Goal: Task Accomplishment & Management: Use online tool/utility

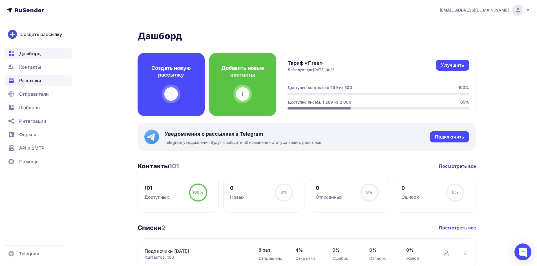
drag, startPoint x: 36, startPoint y: 83, endPoint x: 57, endPoint y: 85, distance: 21.2
click at [36, 83] on span "Рассылки" at bounding box center [30, 80] width 22 height 7
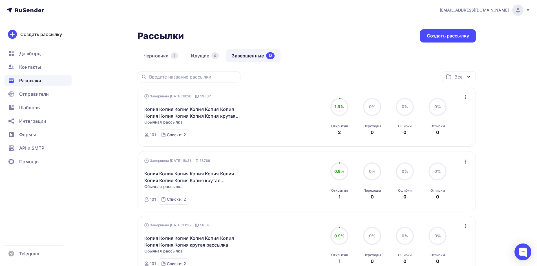
click at [467, 96] on icon "button" at bounding box center [465, 97] width 7 height 7
click at [438, 133] on div "Копировать в новую" at bounding box center [440, 134] width 58 height 7
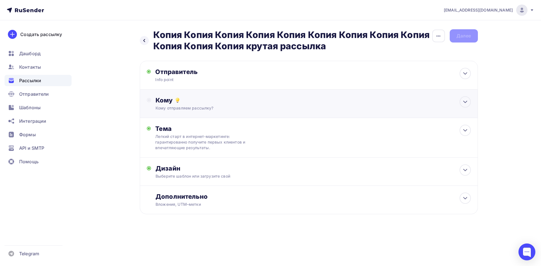
click at [164, 97] on div "Кому" at bounding box center [313, 100] width 315 height 8
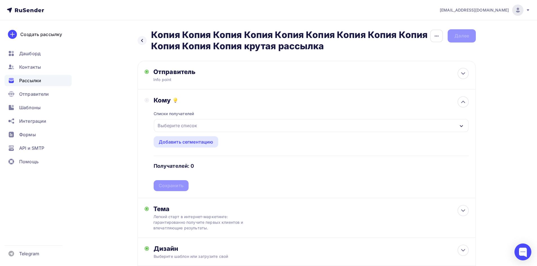
click at [166, 123] on div "Выберите список" at bounding box center [177, 126] width 44 height 10
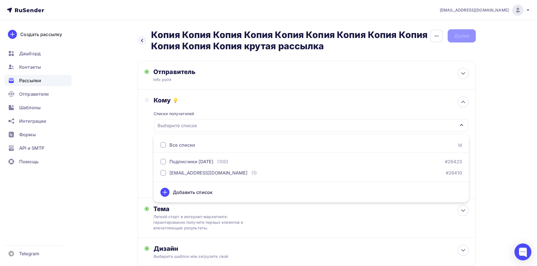
click at [162, 146] on div at bounding box center [163, 145] width 6 height 6
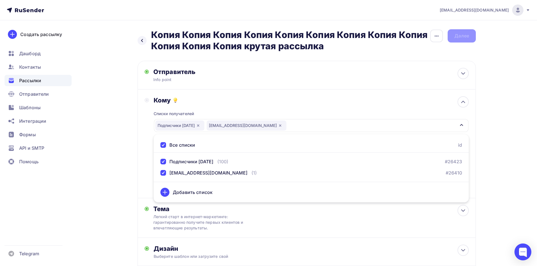
click at [124, 151] on div "Назад Копия Копия Копия Копия Копия Копия Копия Копия Копия Копия Копия Копия к…" at bounding box center [268, 175] width 462 height 311
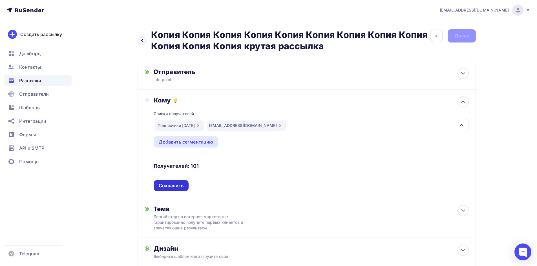
click at [175, 184] on div "Сохранить" at bounding box center [171, 186] width 25 height 6
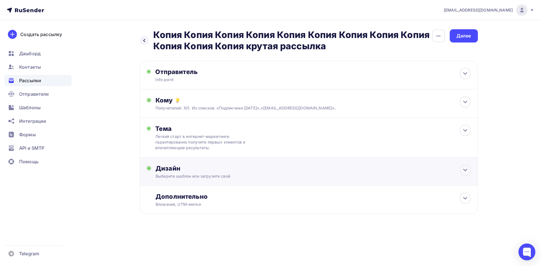
click at [165, 167] on div "Дизайн" at bounding box center [313, 169] width 315 height 8
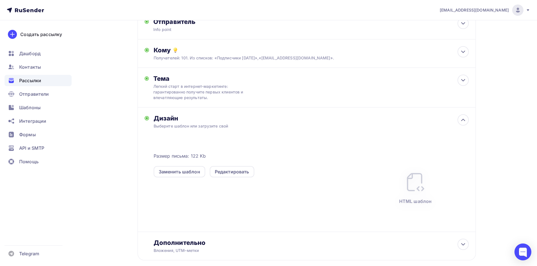
scroll to position [56, 0]
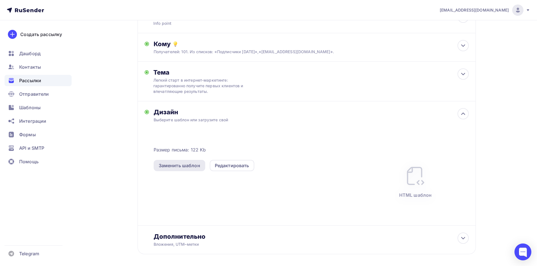
click at [184, 162] on div "Заменить шаблон" at bounding box center [179, 165] width 41 height 7
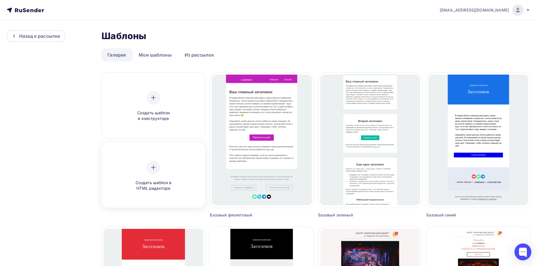
click at [151, 166] on icon at bounding box center [153, 167] width 7 height 7
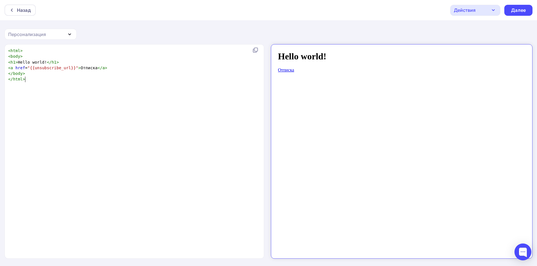
scroll to position [2, 0]
type textarea "<html> <body> <h1>Hello world!</h1> <a href="{{unsubscribe_url}}">Отписка</a> <…"
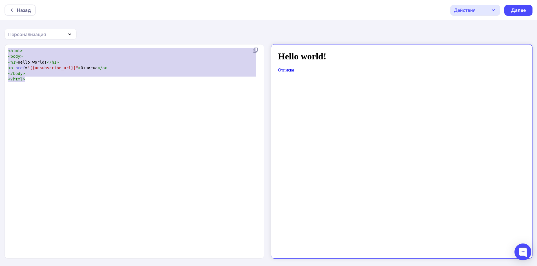
drag, startPoint x: 128, startPoint y: 99, endPoint x: 0, endPoint y: 42, distance: 140.1
click at [0, 42] on div "Назад Действия Отправить тестовое письмо Сохранить в Мои шаблоны Выйти без сохр…" at bounding box center [268, 133] width 537 height 267
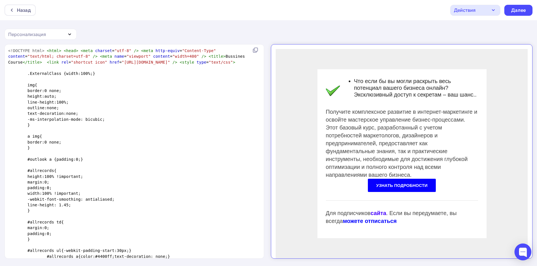
scroll to position [891, 0]
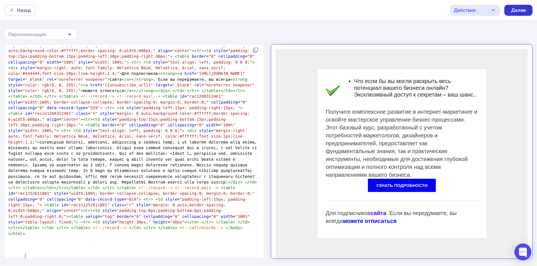
click at [521, 11] on div "Далее" at bounding box center [518, 10] width 15 height 6
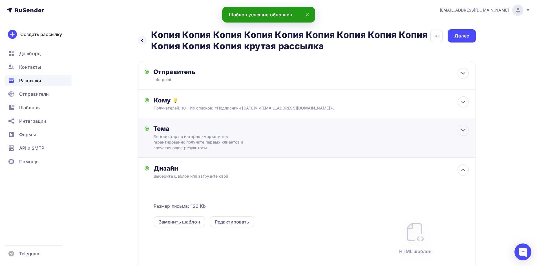
click at [199, 138] on div "Легкий старт в интернет-маркетинге: гарантированно получите первых клиентов и в…" at bounding box center [203, 142] width 100 height 17
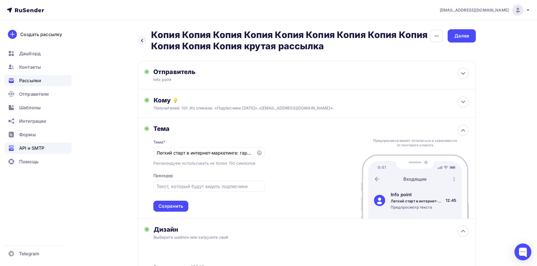
drag, startPoint x: 254, startPoint y: 152, endPoint x: 25, endPoint y: 147, distance: 228.9
click at [25, 148] on div "[EMAIL_ADDRESS][DOMAIN_NAME] Аккаунт Тарифы Выйти Создать рассылку [GEOGRAPHIC_…" at bounding box center [268, 204] width 537 height 408
click at [253, 154] on div "Легкий старт в интернет-маркетинге: гарантированно получите первых клиентов и в…" at bounding box center [208, 152] width 111 height 11
drag, startPoint x: 252, startPoint y: 154, endPoint x: 138, endPoint y: 152, distance: 114.2
click at [131, 154] on div "Назад Копия Копия Копия Копия Копия Копия Копия Копия Копия Копия Копия Копия к…" at bounding box center [268, 214] width 462 height 388
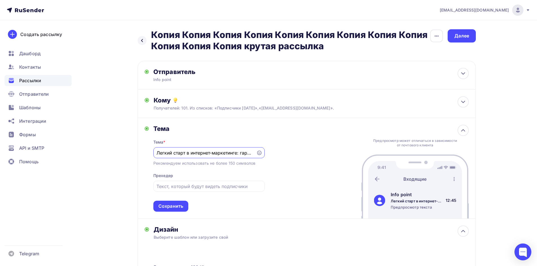
click at [163, 152] on input "Легкий старт в интернет-маркетинге: гарантированно получите первых клиентов и в…" at bounding box center [204, 153] width 96 height 7
click at [158, 154] on input "Легкий старт в интернет-маркетинге: гарантированно получите первых клиентов и в…" at bounding box center [204, 153] width 96 height 7
click at [157, 153] on input "Легкий старт в интернет-маркетинге: гарантированно получите первых клиентов и в…" at bounding box center [204, 153] width 96 height 7
drag, startPoint x: 156, startPoint y: 153, endPoint x: 242, endPoint y: 152, distance: 86.0
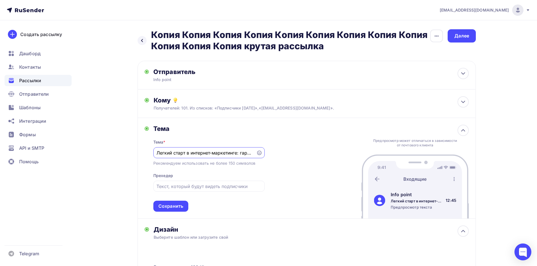
click at [241, 154] on div "Легкий старт в интернет-маркетинге: гарантированно получите первых клиентов и в…" at bounding box center [208, 152] width 111 height 11
click at [242, 152] on input "Легкий старт в интернет-маркетинге: гарантированно получите первых клиентов и в…" at bounding box center [204, 153] width 96 height 7
paste input "ачните с легкостью и получите гарантированный поток первых клиентов и впечатляю…"
type input "Начните с легкостью и получите гарантированный поток первых клиентов и впечатля…"
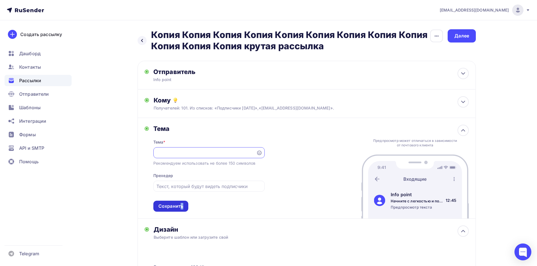
click at [182, 201] on div "Тема * Начните с легкостью и получите гарантированный поток первых клиентов и в…" at bounding box center [208, 172] width 111 height 79
click at [178, 205] on div "Сохранить" at bounding box center [170, 206] width 25 height 6
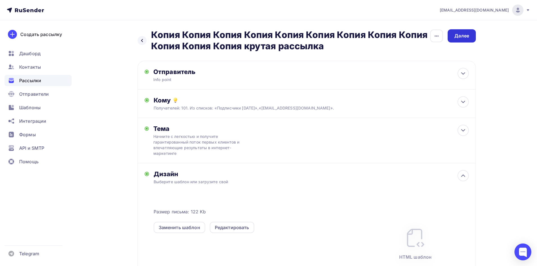
click at [465, 40] on div "Далее" at bounding box center [462, 35] width 28 height 13
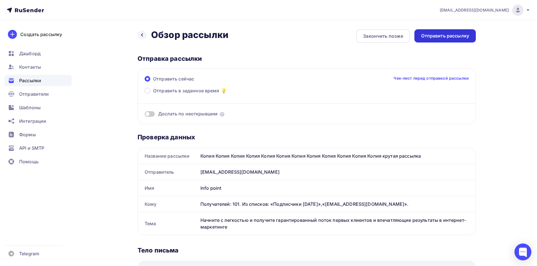
click at [453, 37] on div "Отправить рассылку" at bounding box center [445, 36] width 48 height 6
